Goal: Task Accomplishment & Management: Complete application form

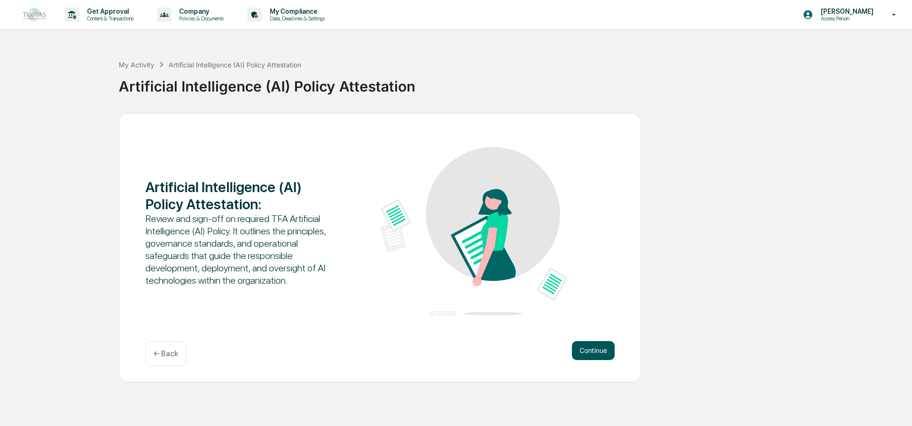
click at [583, 347] on button "Continue" at bounding box center [593, 350] width 43 height 19
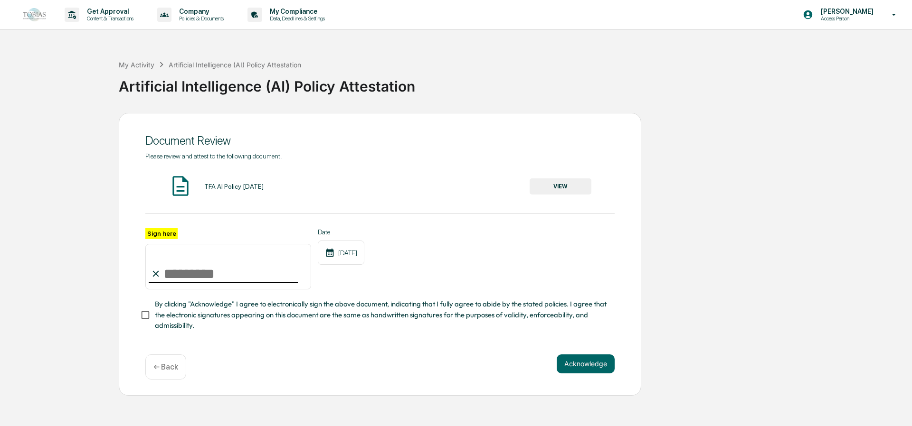
click at [577, 187] on button "VIEW" at bounding box center [560, 187] width 62 height 16
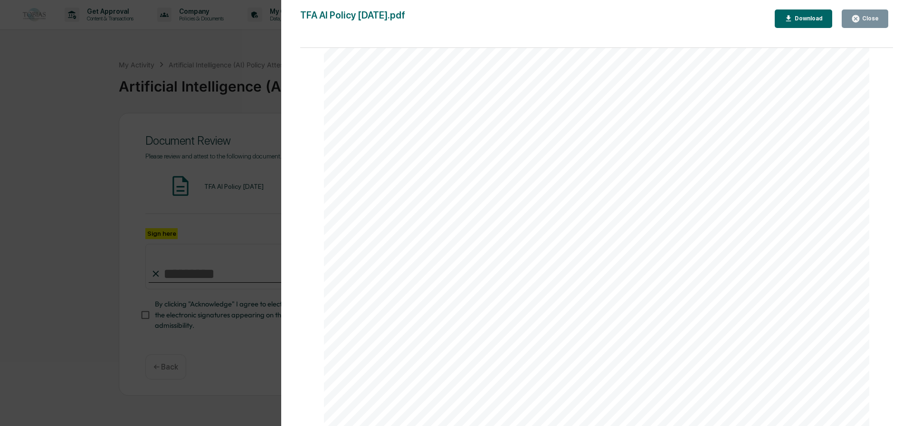
scroll to position [142, 0]
drag, startPoint x: 382, startPoint y: 186, endPoint x: 346, endPoint y: 186, distance: 35.6
click at [346, 186] on div "TFA Artificial Intelligence (AI) Policy Page 1 of 5 Purpose [PERSON_NAME] Finan…" at bounding box center [596, 280] width 545 height 706
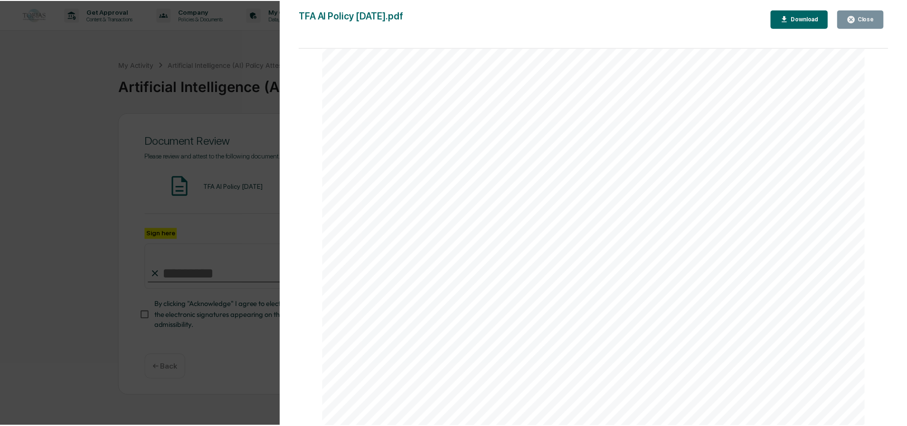
scroll to position [3292, 0]
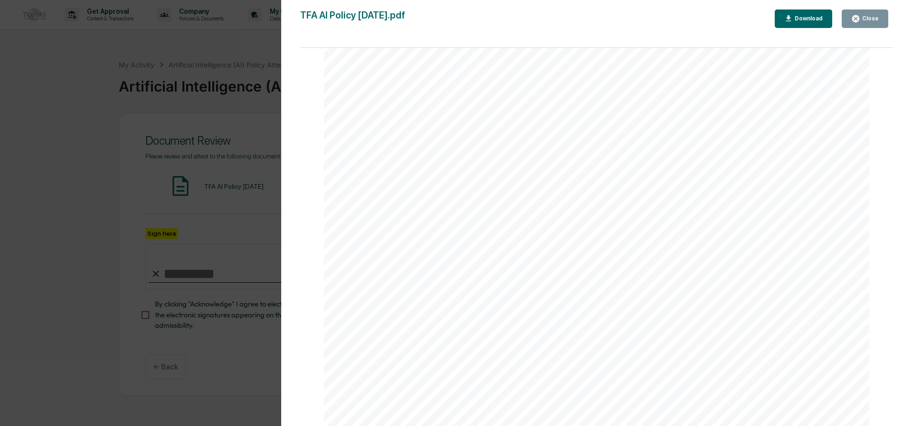
click at [819, 17] on div "Download" at bounding box center [807, 18] width 30 height 7
click at [859, 19] on icon "button" at bounding box center [855, 18] width 7 height 7
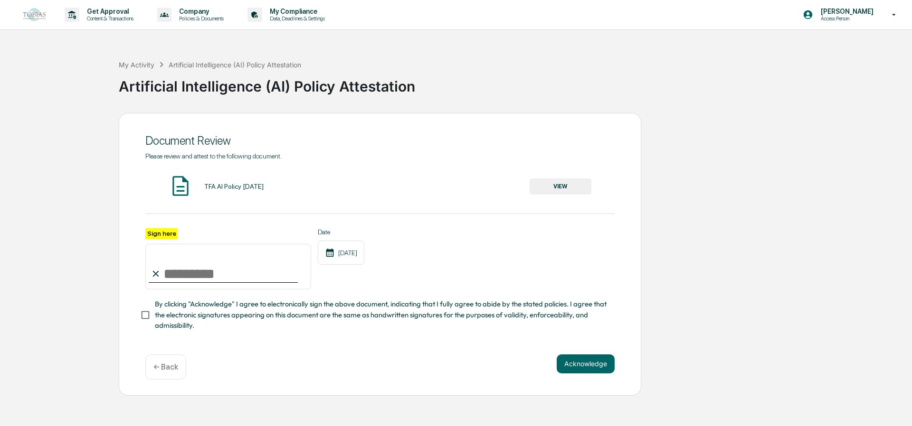
click at [174, 274] on input "Sign here" at bounding box center [228, 267] width 166 height 46
type input "**********"
click at [584, 355] on button "Acknowledge" at bounding box center [585, 364] width 58 height 19
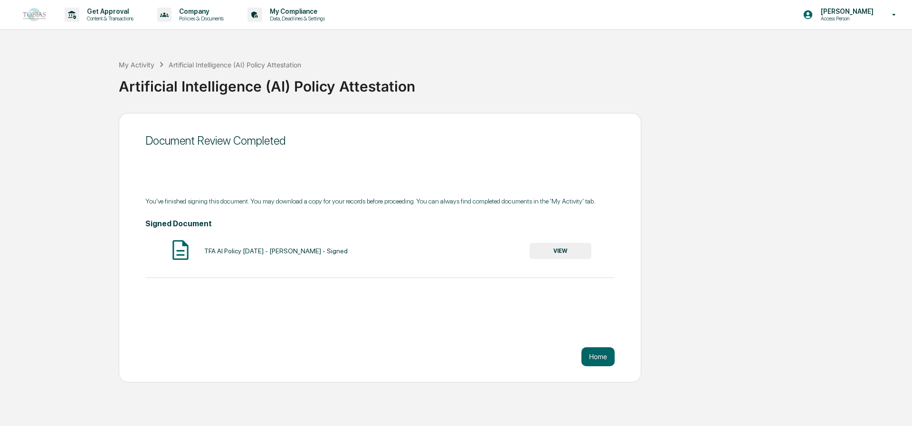
click at [555, 245] on button "VIEW" at bounding box center [560, 251] width 62 height 16
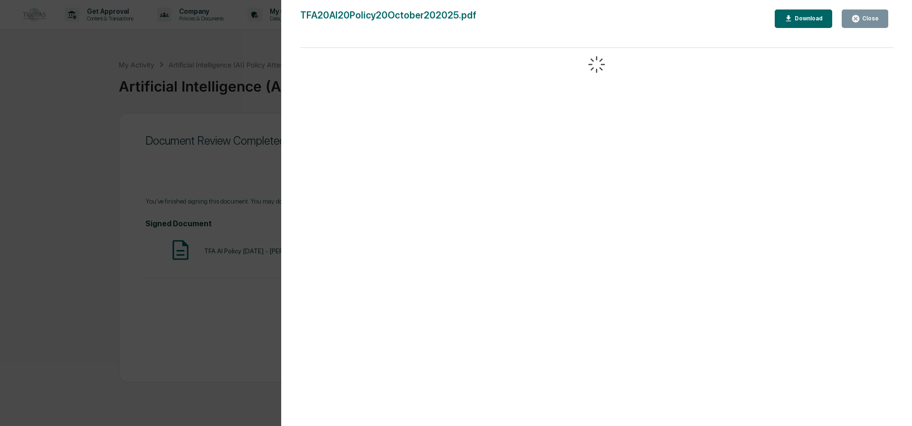
click at [874, 12] on button "Close" at bounding box center [864, 18] width 47 height 19
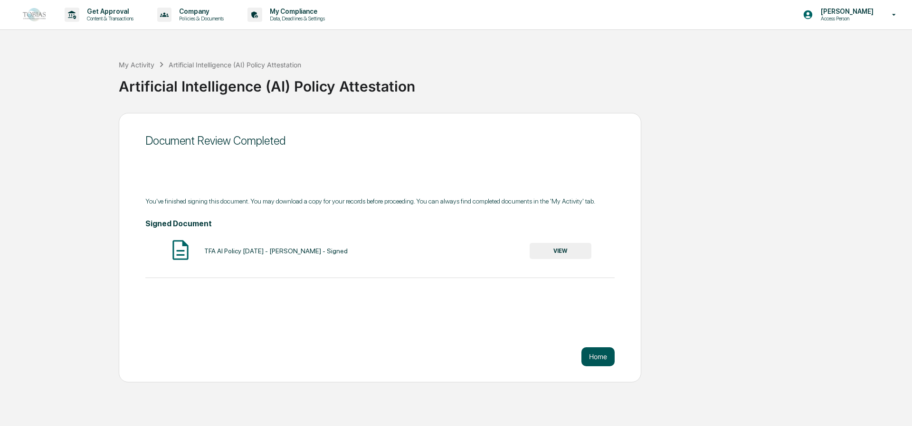
click at [595, 349] on button "Home" at bounding box center [597, 357] width 33 height 19
